Goal: Check status: Check status

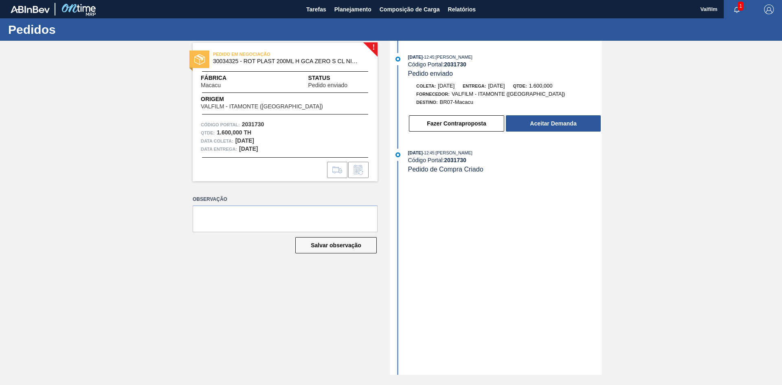
click at [449, 256] on div "[DATE] 12:45 : [PERSON_NAME] Código Portal: 2031730 Pedido enviado Coleta: [DAT…" at bounding box center [497, 208] width 210 height 334
